Goal: Navigation & Orientation: Find specific page/section

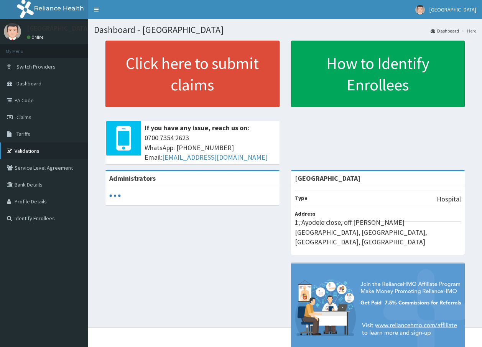
click at [25, 150] on link "Validations" at bounding box center [44, 151] width 88 height 17
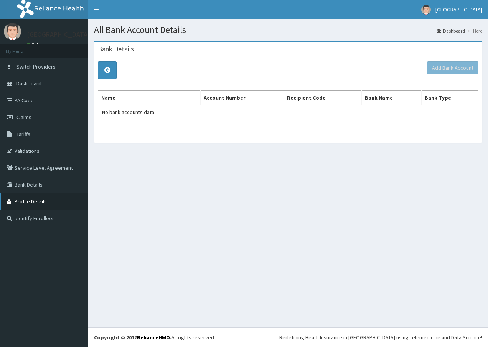
click at [33, 203] on link "Profile Details" at bounding box center [44, 201] width 88 height 17
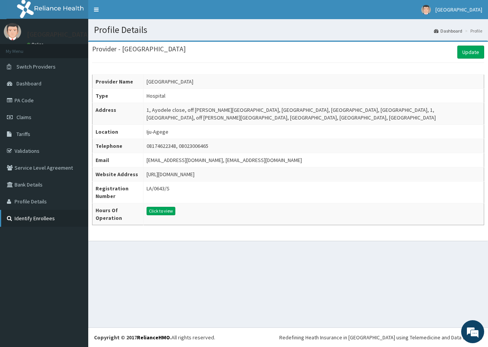
click at [35, 222] on link "Identify Enrollees" at bounding box center [44, 218] width 88 height 17
